Goal: Information Seeking & Learning: Learn about a topic

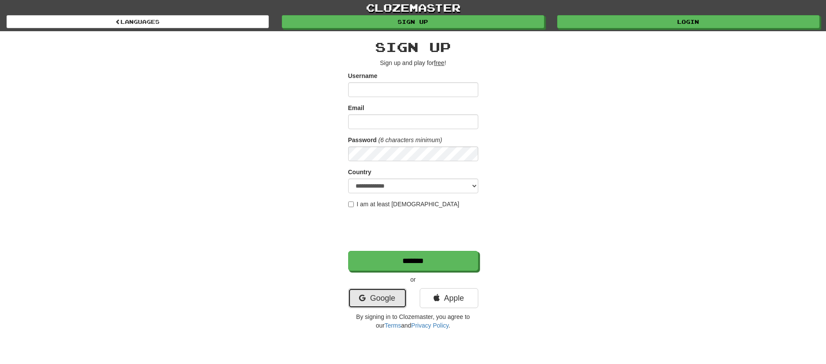
click at [391, 299] on link "Google" at bounding box center [377, 298] width 59 height 20
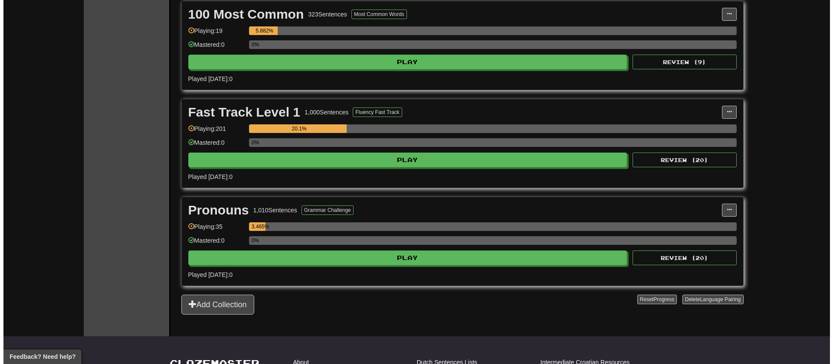
scroll to position [123, 0]
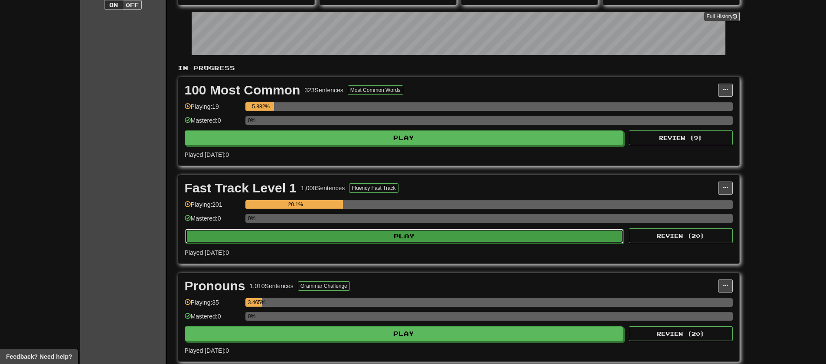
click at [421, 235] on button "Play" at bounding box center [404, 236] width 439 height 15
select select "**"
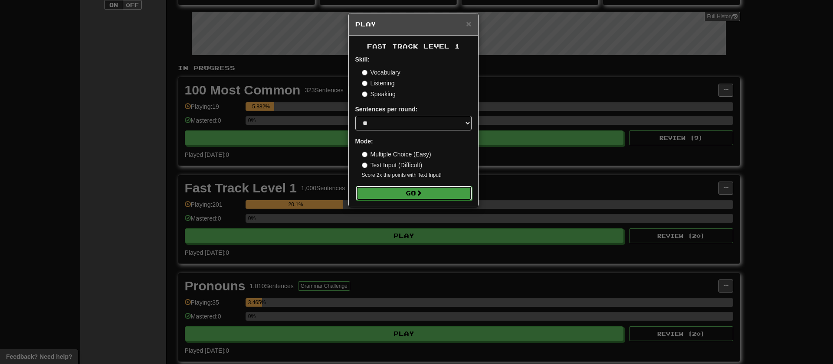
click at [418, 199] on button "Go" at bounding box center [414, 193] width 116 height 15
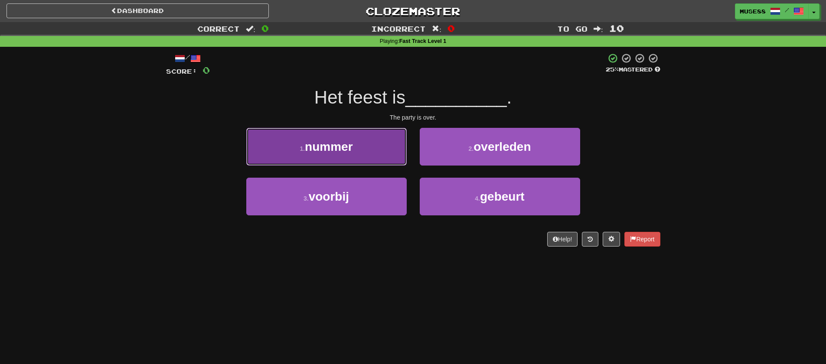
click at [325, 162] on button "1 . nummer" at bounding box center [326, 147] width 160 height 38
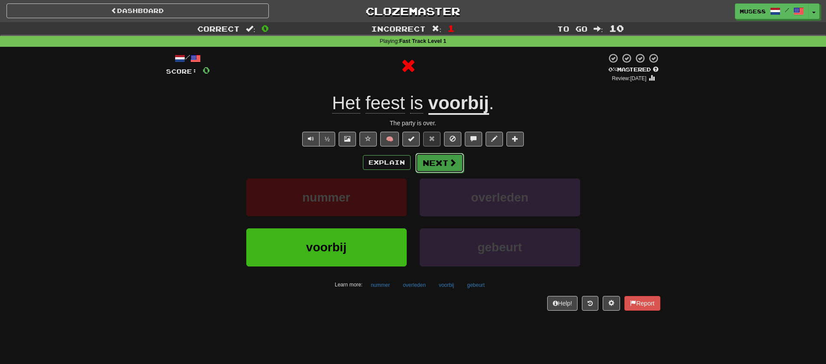
click at [441, 163] on button "Next" at bounding box center [439, 163] width 49 height 20
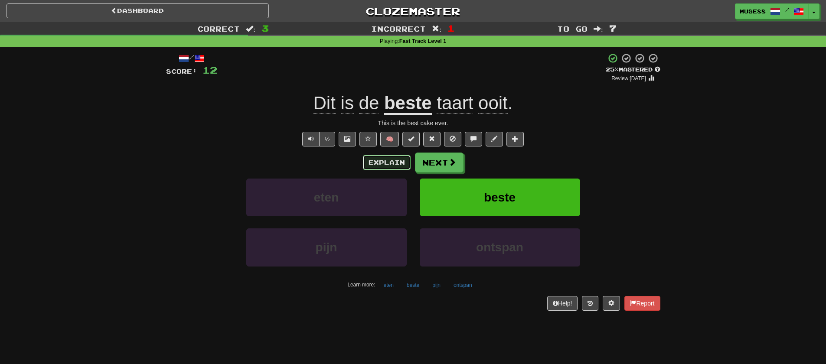
click at [387, 162] on button "Explain" at bounding box center [387, 162] width 48 height 15
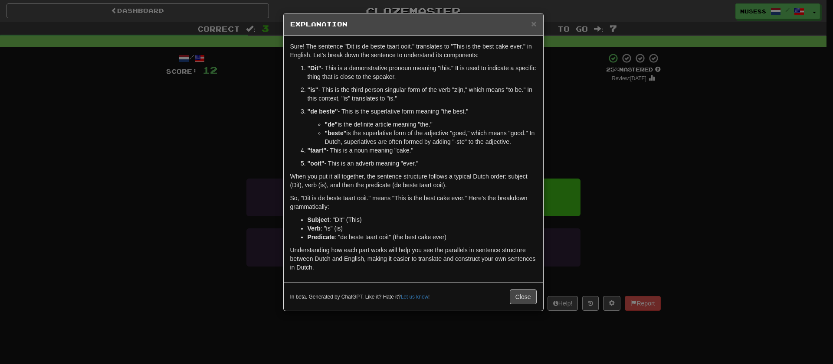
click at [144, 176] on div "× Explanation Sure! The sentence "Dit is de beste taart ooit." translates to "T…" at bounding box center [416, 182] width 833 height 364
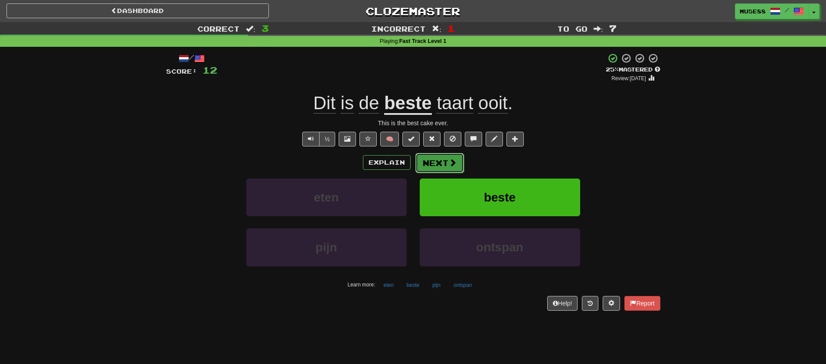
click at [428, 157] on button "Next" at bounding box center [439, 163] width 49 height 20
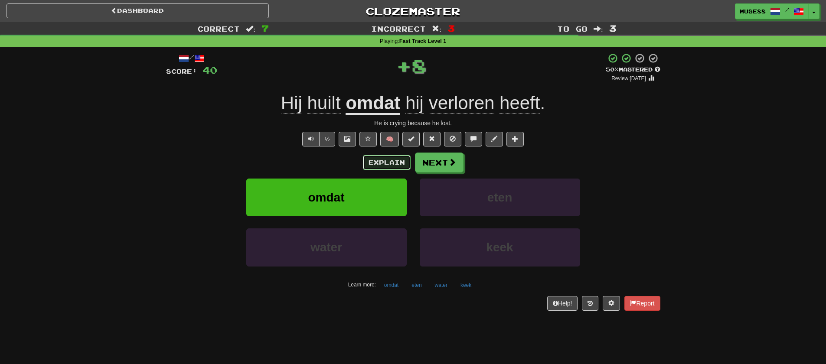
click at [399, 165] on button "Explain" at bounding box center [387, 162] width 48 height 15
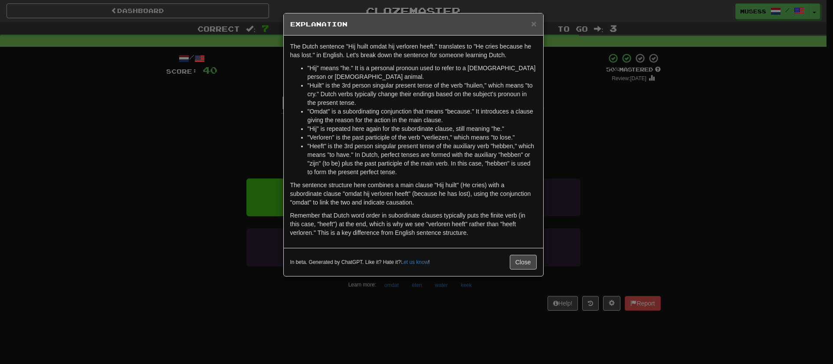
click at [196, 122] on div "× Explanation The Dutch sentence "Hij huilt omdat hij verloren heeft." translat…" at bounding box center [416, 182] width 833 height 364
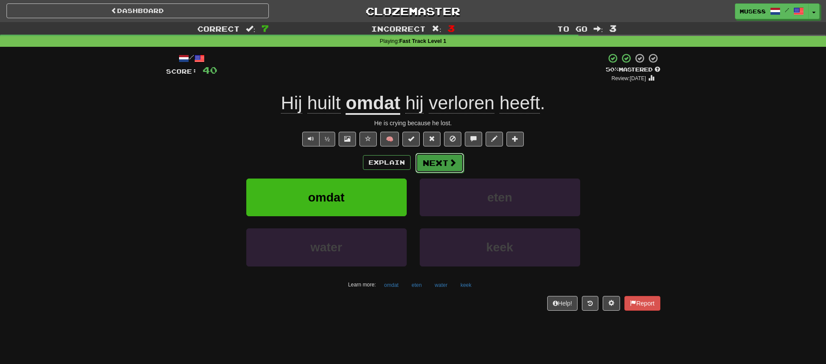
click at [449, 167] on span at bounding box center [453, 163] width 8 height 8
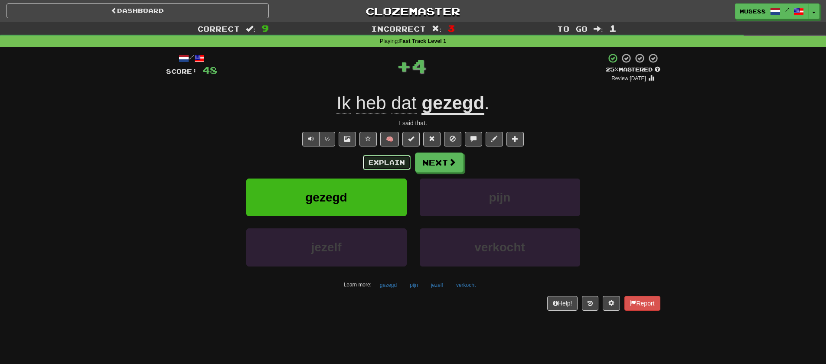
click at [399, 157] on button "Explain" at bounding box center [387, 162] width 48 height 15
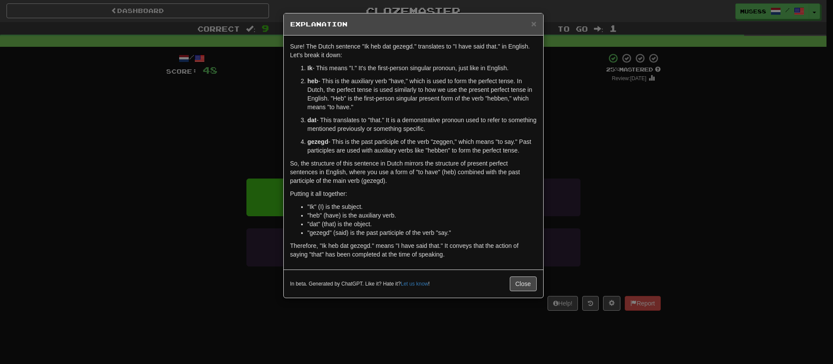
click at [208, 138] on div "× Explanation Sure! The Dutch sentence "Ik heb dat gezegd." translates to "I ha…" at bounding box center [416, 182] width 833 height 364
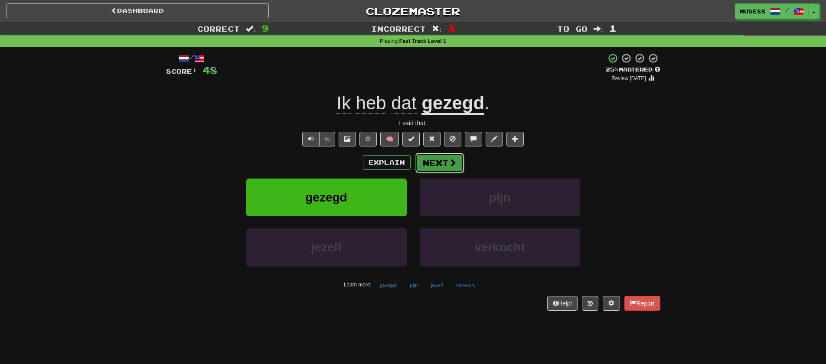
click at [448, 169] on button "Next" at bounding box center [439, 163] width 49 height 20
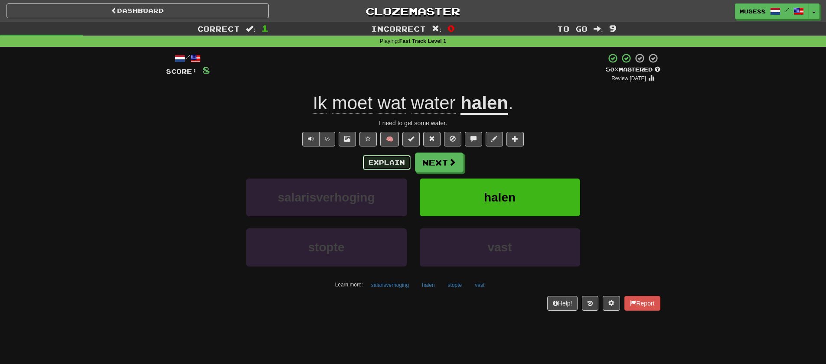
click at [385, 159] on button "Explain" at bounding box center [387, 162] width 48 height 15
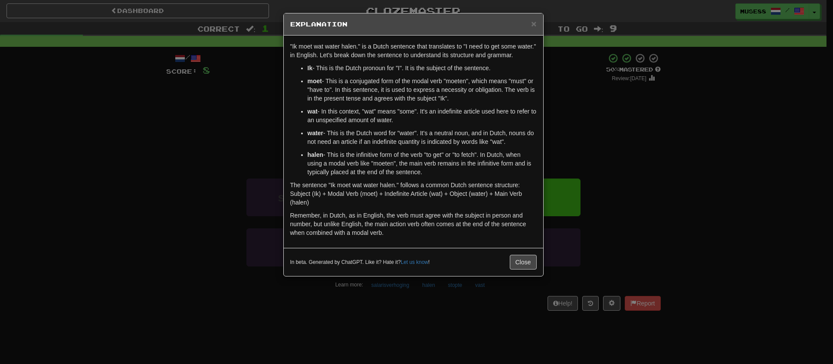
click at [243, 148] on div "× Explanation "Ik moet wat water halen." is a Dutch sentence that translates to…" at bounding box center [416, 182] width 833 height 364
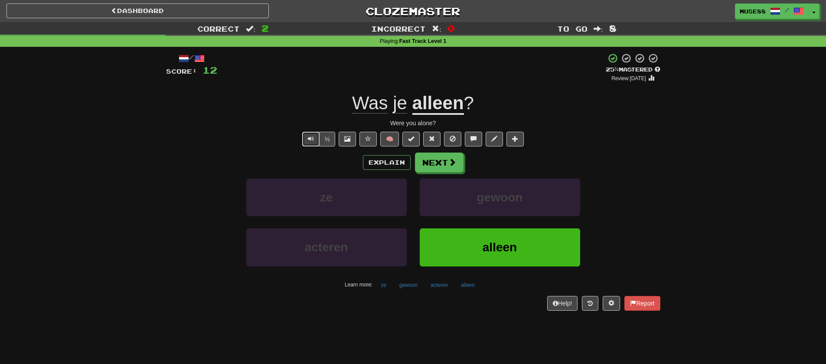
click at [307, 135] on button "Text-to-speech controls" at bounding box center [310, 139] width 17 height 15
click at [443, 166] on button "Next" at bounding box center [439, 163] width 49 height 20
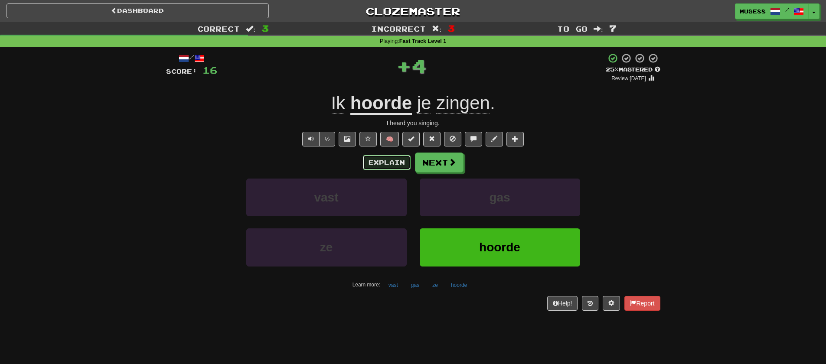
click at [390, 162] on button "Explain" at bounding box center [387, 162] width 48 height 15
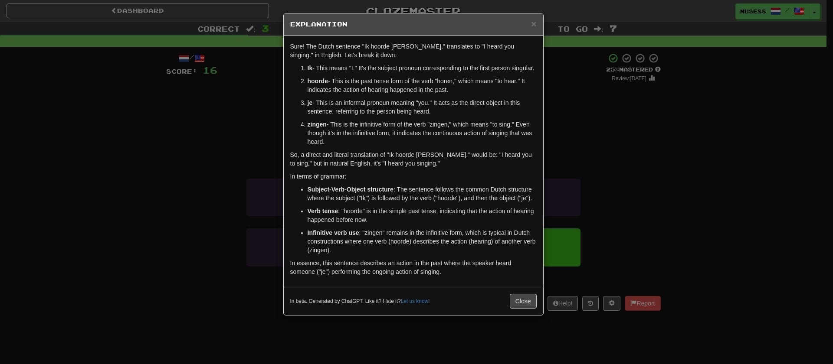
click at [232, 143] on div "× Explanation Sure! The Dutch sentence "Ik hoorde je zingen." translates to "I …" at bounding box center [416, 182] width 833 height 364
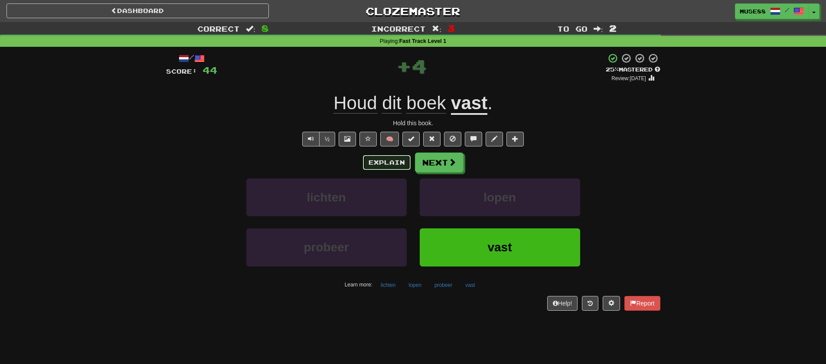
click at [369, 163] on button "Explain" at bounding box center [387, 162] width 48 height 15
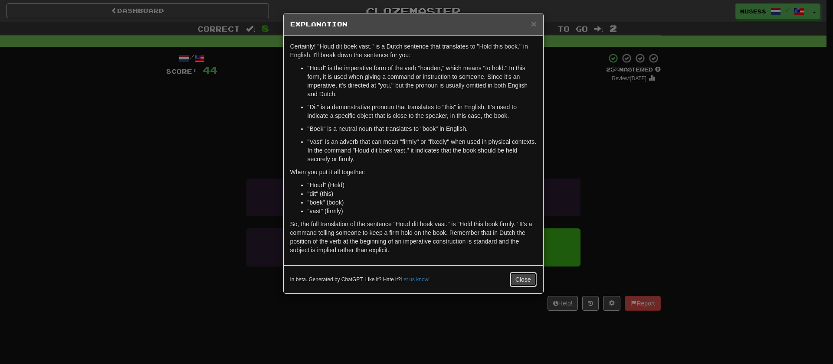
click at [517, 282] on button "Close" at bounding box center [523, 279] width 27 height 15
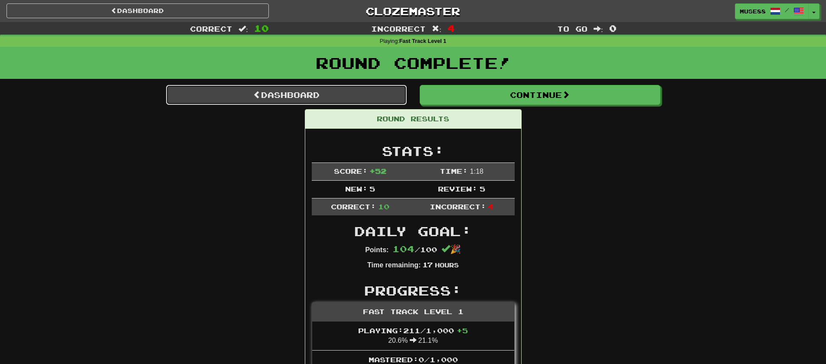
click at [374, 90] on link "Dashboard" at bounding box center [286, 95] width 241 height 20
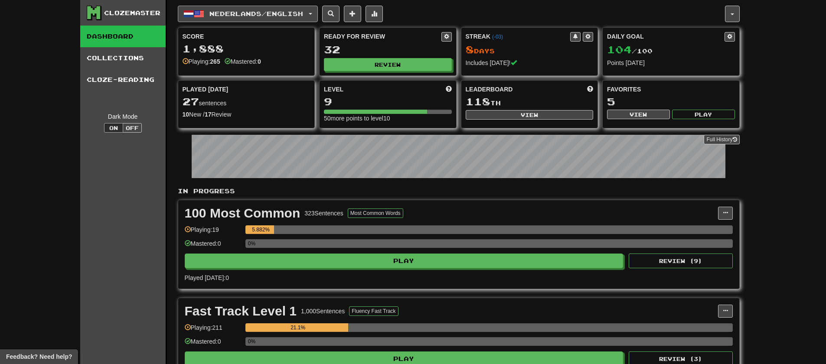
click at [262, 18] on button "Nederlands / English" at bounding box center [248, 14] width 140 height 16
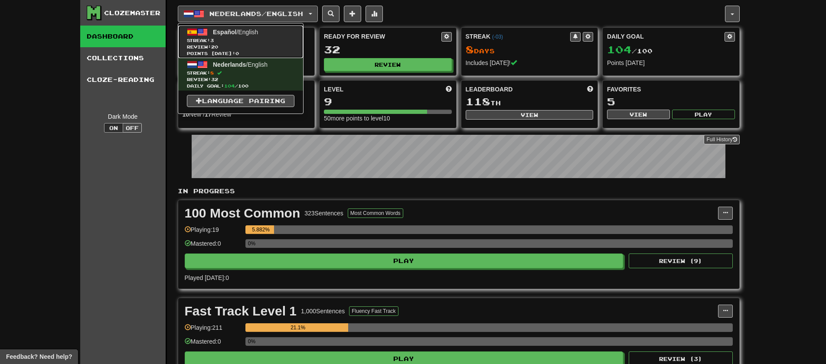
click at [255, 43] on span "Streak: 3" at bounding box center [241, 40] width 108 height 7
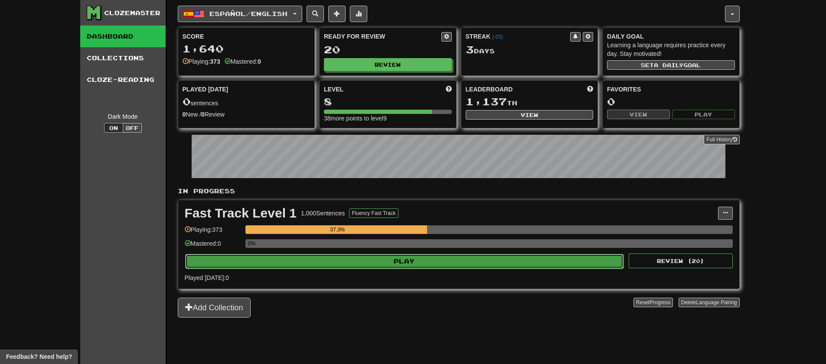
click at [369, 261] on button "Play" at bounding box center [404, 261] width 439 height 15
select select "**"
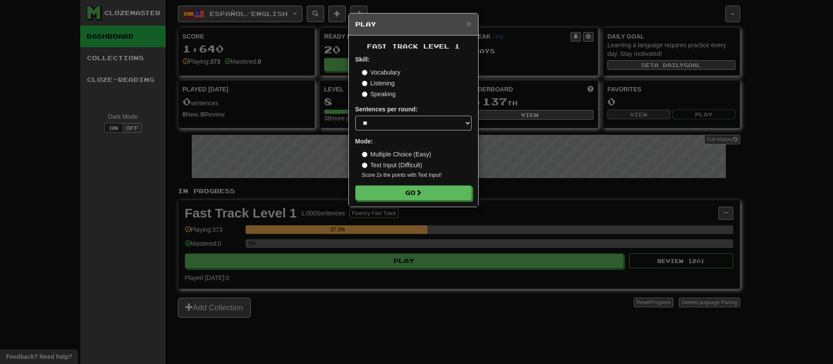
click at [409, 205] on div "Fast Track Level 1 Skill: Vocabulary Listening Speaking Sentences per round: * …" at bounding box center [413, 121] width 129 height 171
click at [409, 198] on button "Go" at bounding box center [414, 193] width 116 height 15
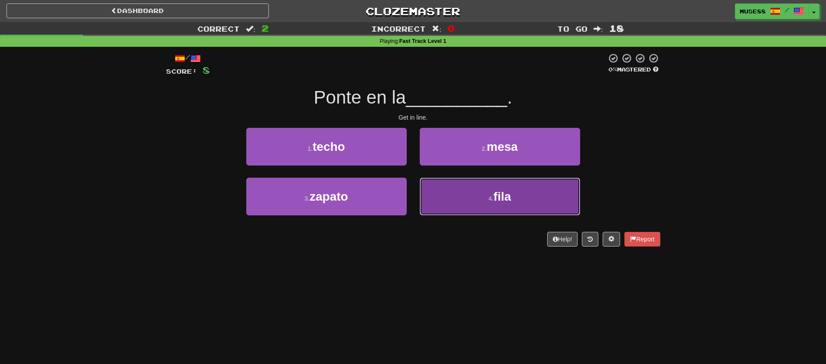
click at [476, 203] on button "4 . fila" at bounding box center [500, 197] width 160 height 38
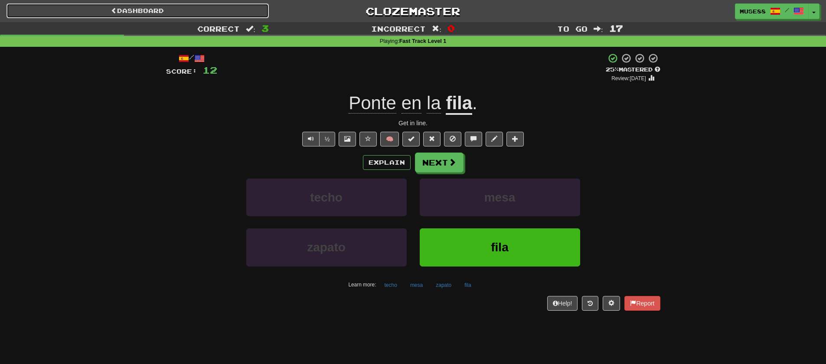
click at [183, 13] on link "Dashboard" at bounding box center [138, 10] width 262 height 15
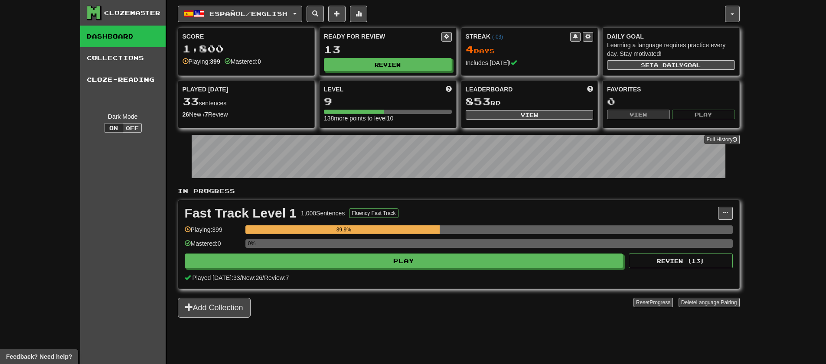
click at [242, 18] on button "Español / English" at bounding box center [240, 14] width 124 height 16
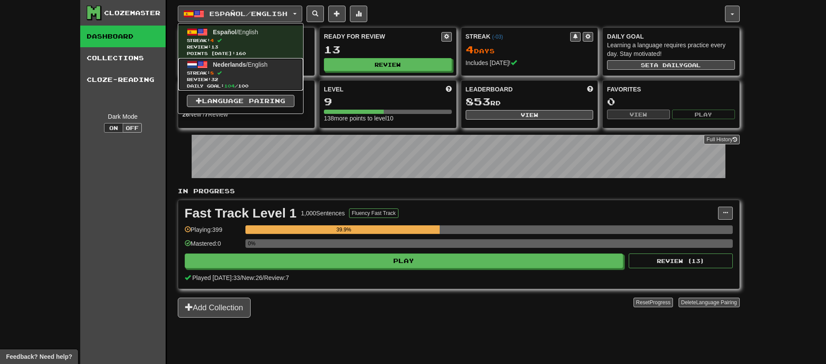
click at [248, 67] on span "Nederlands / English" at bounding box center [240, 64] width 55 height 7
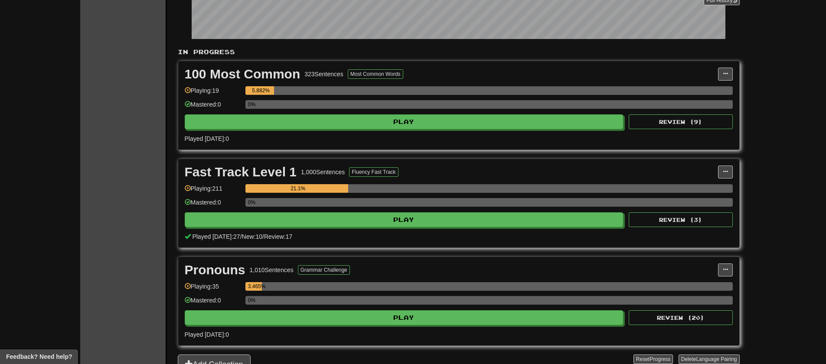
scroll to position [188, 0]
